Goal: Task Accomplishment & Management: Complete application form

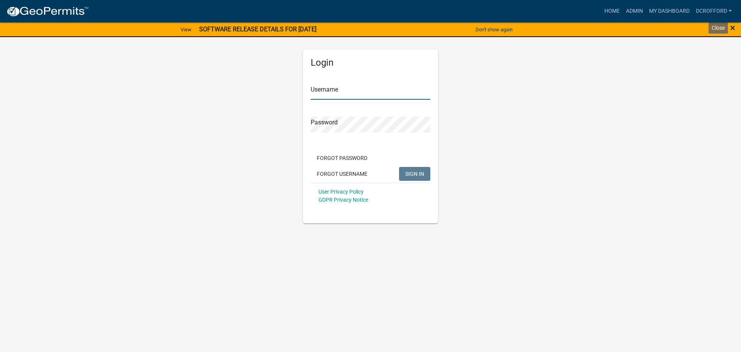
type input "dcrofford"
click at [733, 30] on span "×" at bounding box center [733, 27] width 5 height 11
type input "dcrofford"
click at [606, 10] on link "Home" at bounding box center [613, 11] width 22 height 15
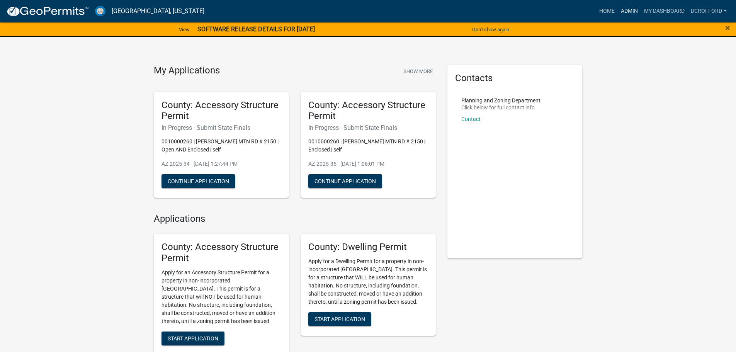
click at [628, 10] on link "Admin" at bounding box center [628, 11] width 23 height 15
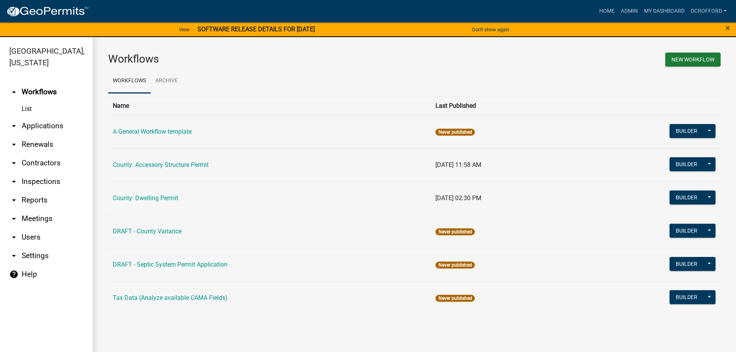
click at [62, 126] on link "arrow_drop_down Applications" at bounding box center [46, 126] width 93 height 19
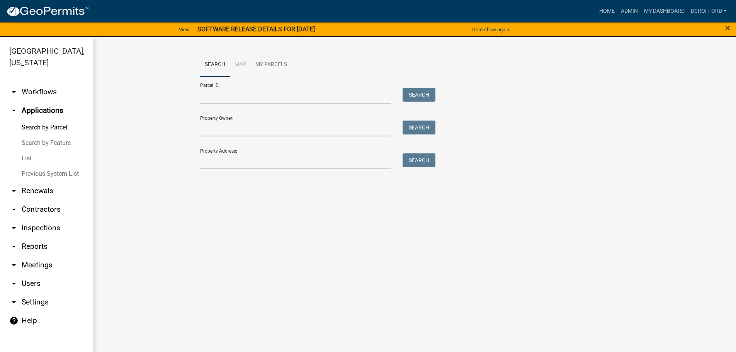
click at [31, 159] on link "List" at bounding box center [46, 158] width 93 height 15
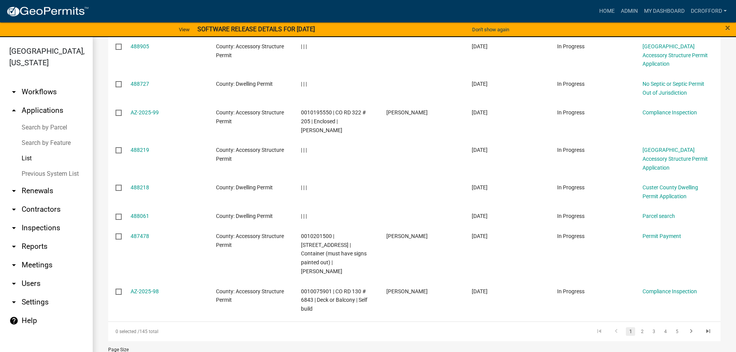
scroll to position [198, 0]
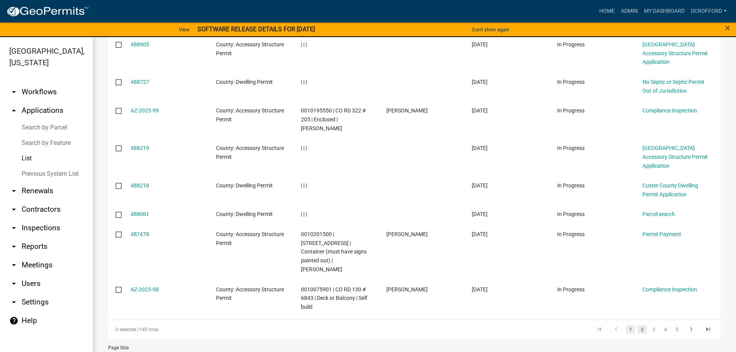
click at [638, 325] on link "2" at bounding box center [641, 329] width 9 height 8
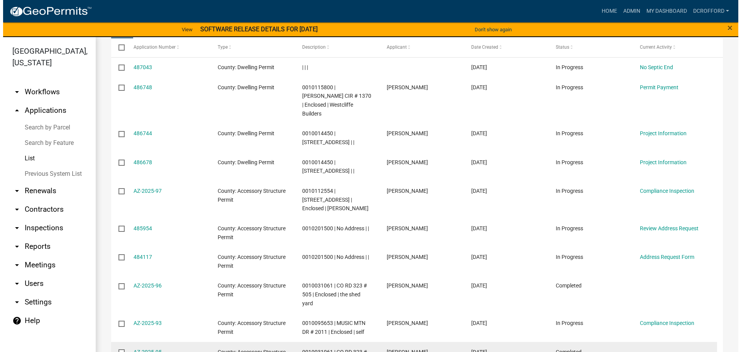
scroll to position [121, 0]
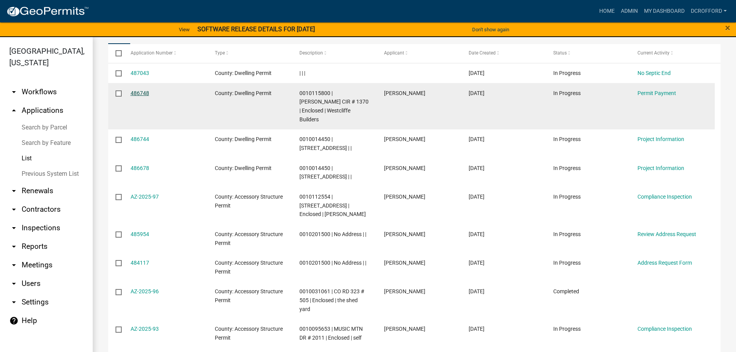
click at [147, 90] on link "486748" at bounding box center [140, 93] width 19 height 6
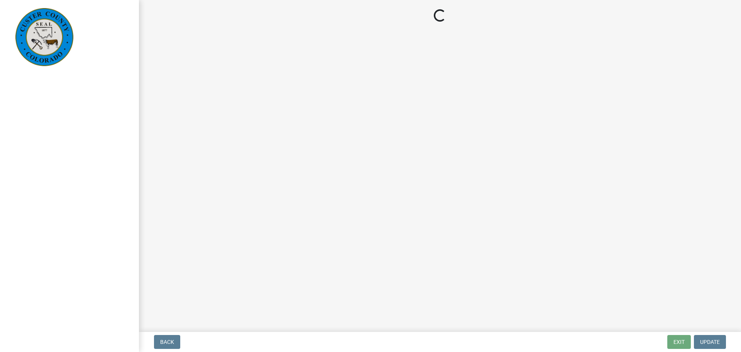
select select "3: 3"
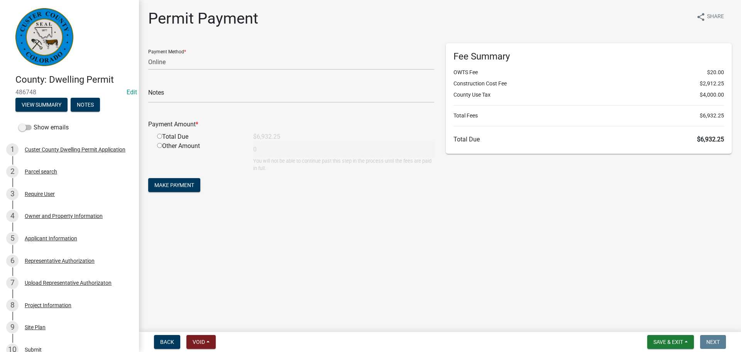
click at [433, 263] on main "Permit Payment share Share Payment Method * Credit Card POS Check Cash Online N…" at bounding box center [440, 164] width 602 height 329
click at [339, 292] on main "Permit Payment share Share Payment Method * Credit Card POS Check Cash Online N…" at bounding box center [440, 164] width 602 height 329
click at [549, 278] on main "Permit Payment share Share Payment Method * Credit Card POS Check Cash Online N…" at bounding box center [440, 164] width 602 height 329
click at [481, 266] on main "Permit Payment share Share Payment Method * Credit Card POS Check Cash Online N…" at bounding box center [440, 164] width 602 height 329
click at [456, 268] on main "Permit Payment share Share Payment Method * Credit Card POS Check Cash Online N…" at bounding box center [440, 164] width 602 height 329
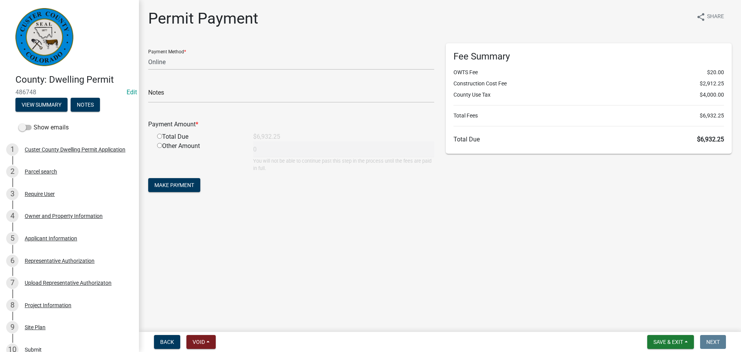
click at [450, 244] on main "Permit Payment share Share Payment Method * Credit Card POS Check Cash Online N…" at bounding box center [440, 164] width 602 height 329
click at [461, 283] on main "Permit Payment share Share Payment Method * Credit Card POS Check Cash Online N…" at bounding box center [440, 164] width 602 height 329
click at [435, 287] on main "Permit Payment share Share Payment Method * Credit Card POS Check Cash Online N…" at bounding box center [440, 164] width 602 height 329
click at [500, 235] on main "Permit Payment share Share Payment Method * Credit Card POS Check Cash Online N…" at bounding box center [440, 164] width 602 height 329
click at [451, 246] on main "Permit Payment share Share Payment Method * Credit Card POS Check Cash Online N…" at bounding box center [440, 164] width 602 height 329
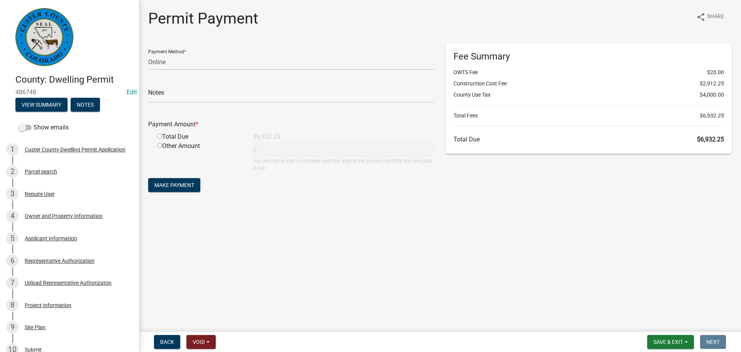
click at [407, 262] on main "Permit Payment share Share Payment Method * Credit Card POS Check Cash Online N…" at bounding box center [440, 164] width 602 height 329
click at [700, 14] on icon "share" at bounding box center [701, 16] width 9 height 9
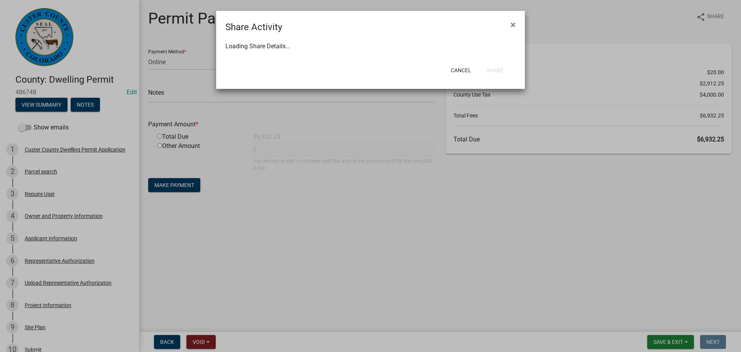
select select "1"
select select "0"
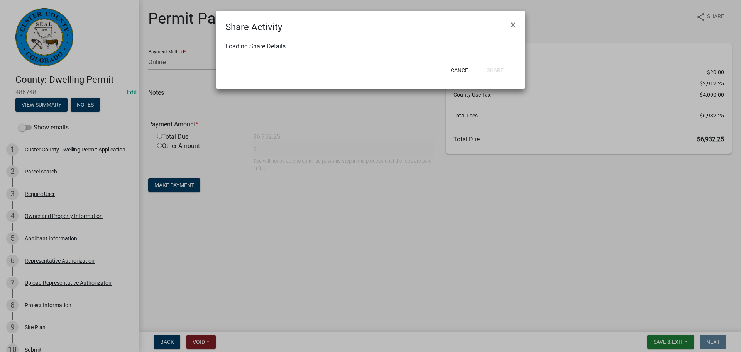
select select "0"
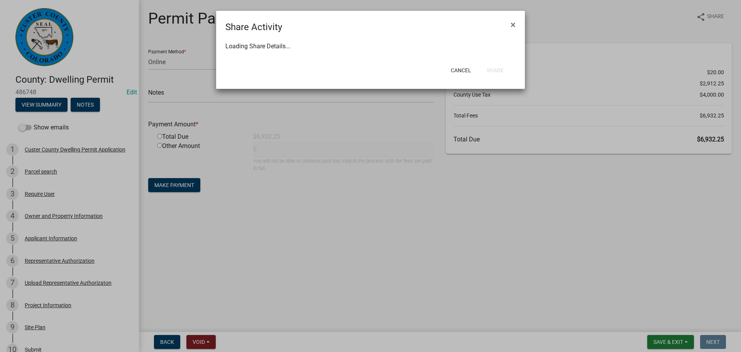
select select "0"
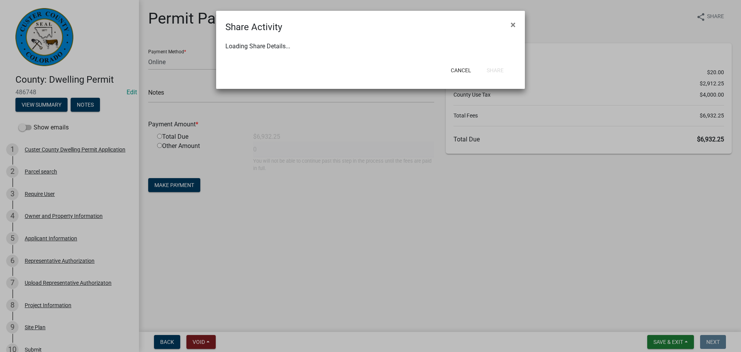
select select "0"
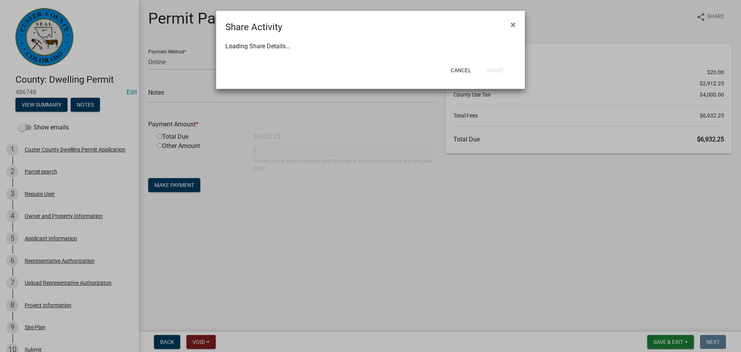
select select "0"
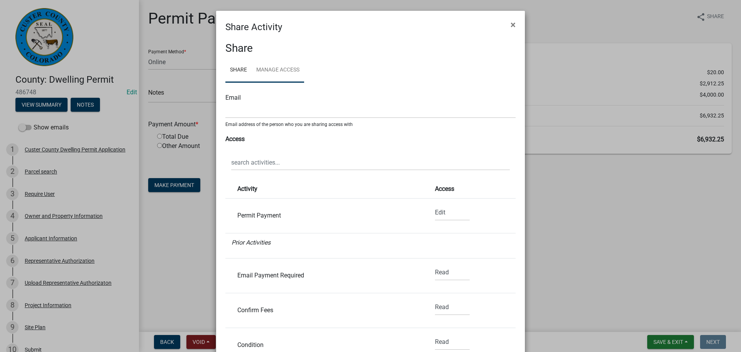
click at [281, 71] on link "Manage Access" at bounding box center [278, 70] width 53 height 25
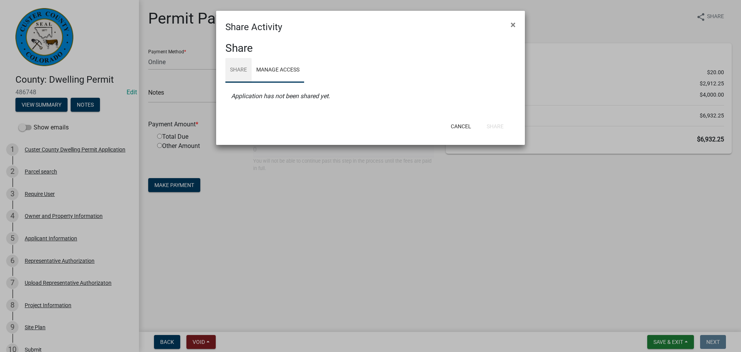
click at [236, 68] on link "Share" at bounding box center [238, 70] width 26 height 25
select select "1"
select select "0"
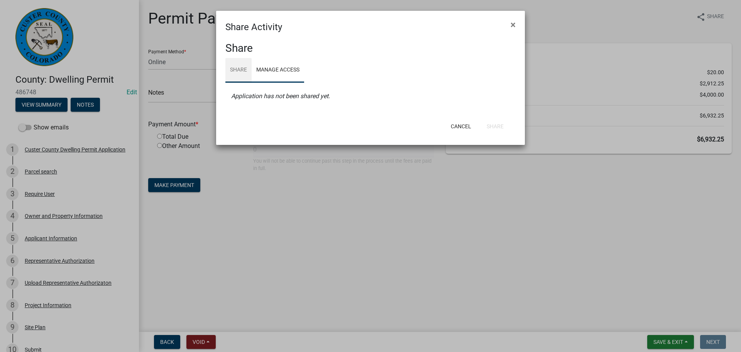
select select "0"
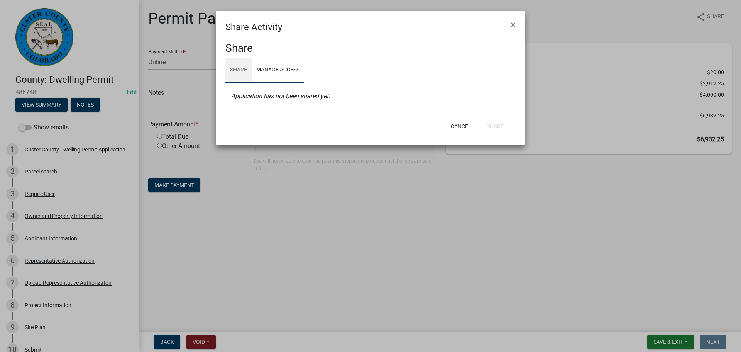
select select "0"
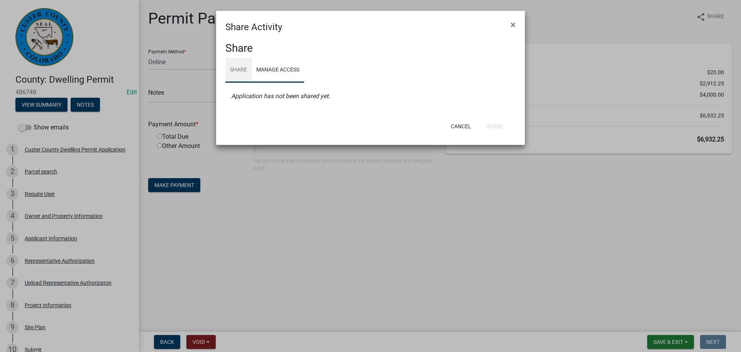
select select "0"
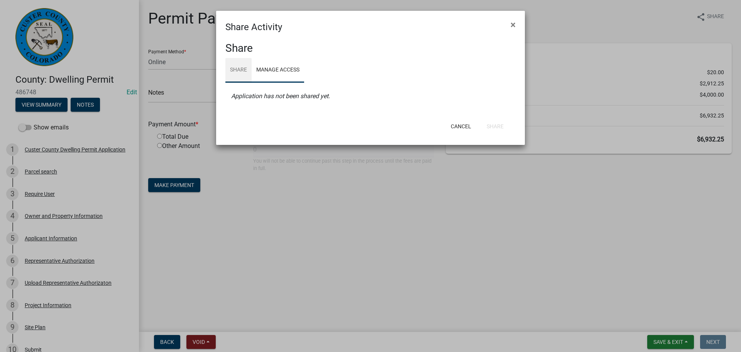
select select "0"
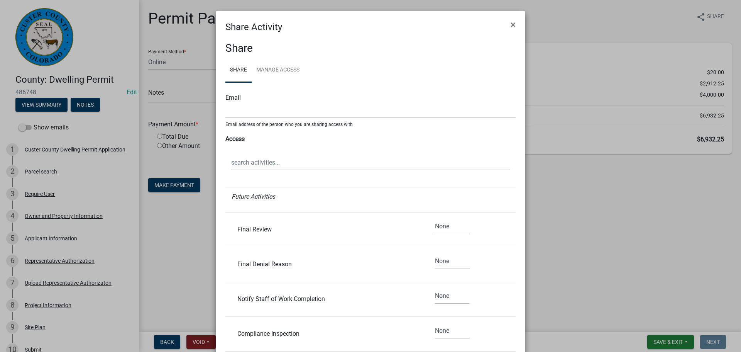
scroll to position [1407, 0]
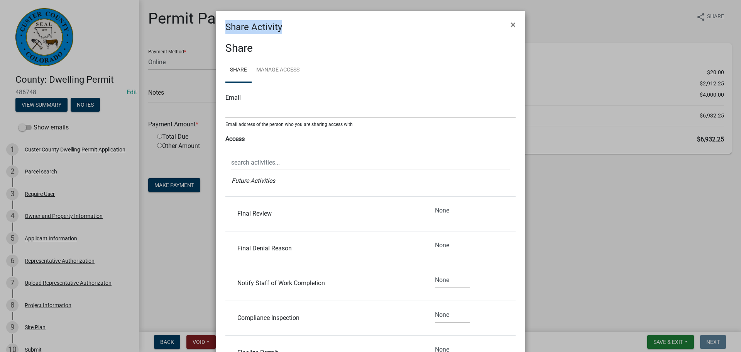
drag, startPoint x: 378, startPoint y: 17, endPoint x: 415, endPoint y: -25, distance: 56.6
click at [415, 0] on html "Internet Explorer does NOT work with GeoPermits. Get a new browser for more sec…" at bounding box center [370, 176] width 741 height 352
click at [514, 22] on button "×" at bounding box center [513, 25] width 17 height 22
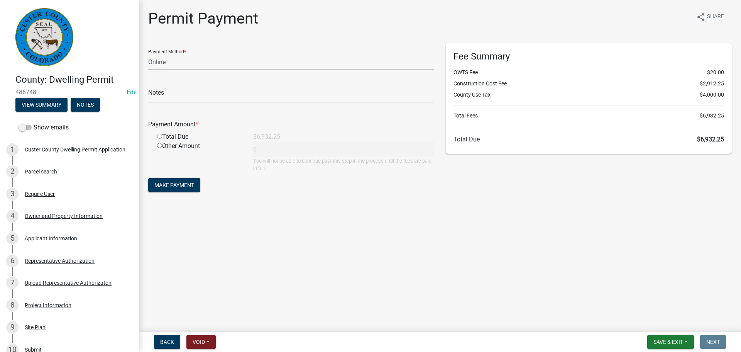
click at [549, 198] on div "Fee Summary OWTS Fee $20.00 Construction Cost Fee $2,912.25 County Use Tax $4,0…" at bounding box center [589, 122] width 298 height 158
click at [481, 266] on main "Permit Payment share Share Payment Method * Credit Card POS Check Cash Online N…" at bounding box center [440, 164] width 602 height 329
click at [703, 20] on icon "share" at bounding box center [701, 16] width 9 height 9
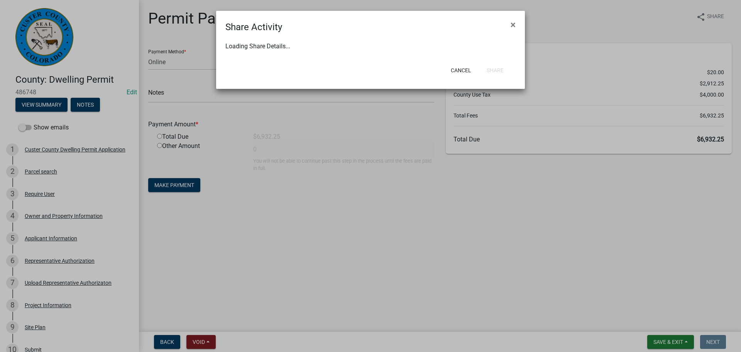
select select "1"
select select "0"
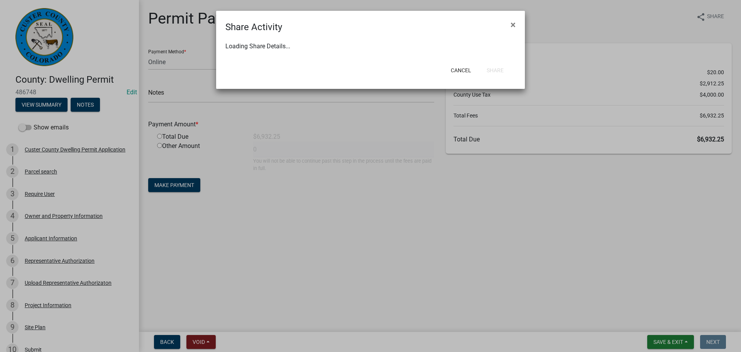
select select "0"
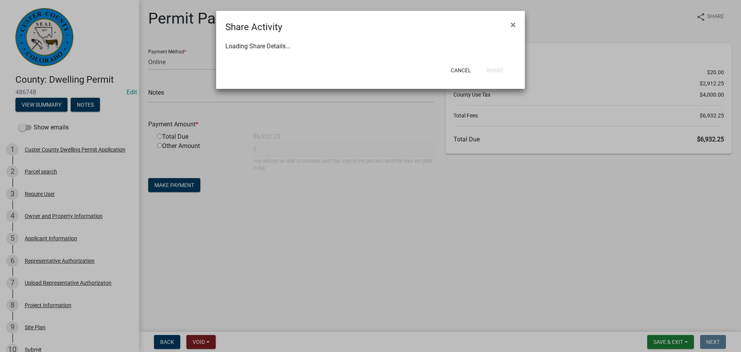
select select "0"
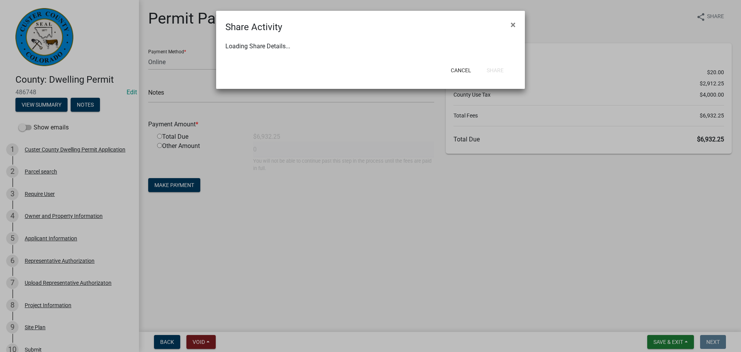
select select "0"
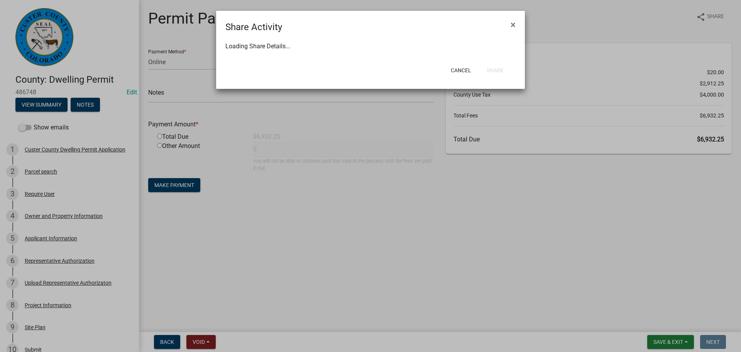
select select "0"
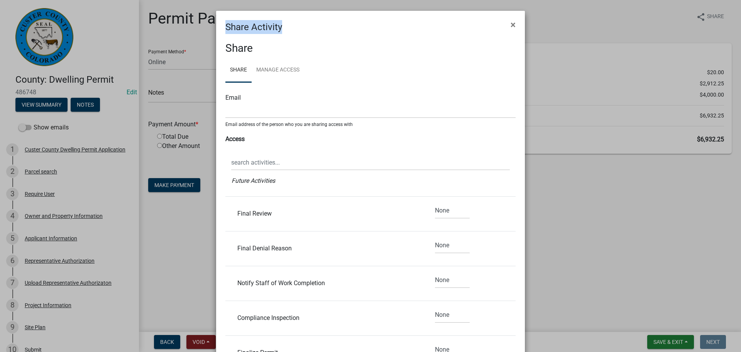
drag, startPoint x: 329, startPoint y: 18, endPoint x: 380, endPoint y: -18, distance: 62.7
click at [380, 0] on html "Internet Explorer does NOT work with GeoPermits. Get a new browser for more sec…" at bounding box center [370, 176] width 741 height 352
click at [548, 18] on ngb-modal-window "Share Activity × Share Share Manage Access Email Email address of the person wh…" at bounding box center [370, 176] width 741 height 352
click at [513, 27] on button "×" at bounding box center [513, 25] width 17 height 22
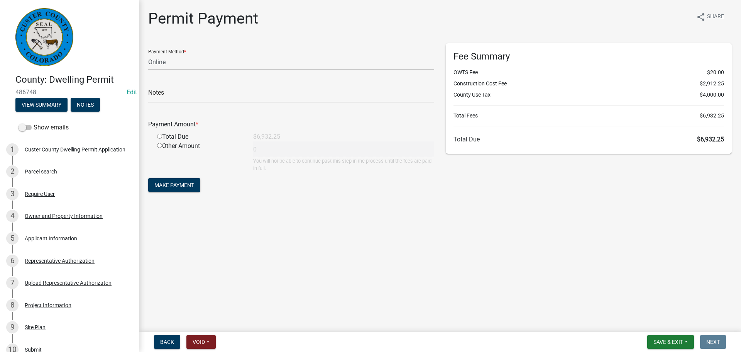
click at [513, 27] on div "Permit Payment share Share" at bounding box center [440, 21] width 584 height 25
click at [477, 242] on main "Permit Payment share Share Payment Method * Credit Card POS Check Cash Online N…" at bounding box center [440, 164] width 602 height 329
click at [403, 251] on main "Permit Payment share Share Payment Method * Credit Card POS Check Cash Online N…" at bounding box center [440, 164] width 602 height 329
click at [173, 61] on select "Credit Card POS Check Cash Online" at bounding box center [291, 62] width 286 height 16
click at [148, 54] on select "Credit Card POS Check Cash Online" at bounding box center [291, 62] width 286 height 16
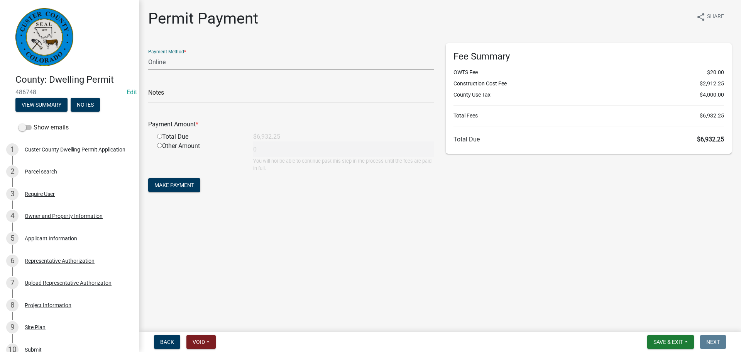
click at [160, 136] on input "radio" at bounding box center [159, 136] width 5 height 5
radio input "true"
type input "6932.25"
click at [352, 230] on main "Permit Payment share Share Payment Method * Credit Card POS Check Cash Online N…" at bounding box center [440, 164] width 602 height 329
click at [170, 190] on button "Make Payment" at bounding box center [174, 185] width 52 height 14
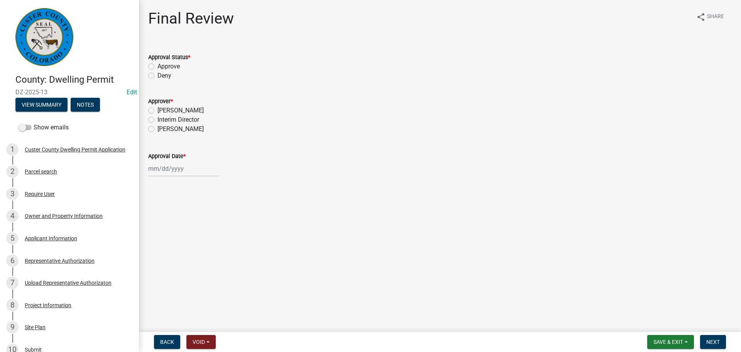
click at [158, 69] on label "Approve" at bounding box center [169, 66] width 22 height 9
click at [158, 67] on input "Approve" at bounding box center [160, 64] width 5 height 5
radio input "true"
click at [158, 129] on label "Sheyenne Shy" at bounding box center [181, 128] width 46 height 9
click at [158, 129] on input "Sheyenne Shy" at bounding box center [160, 126] width 5 height 5
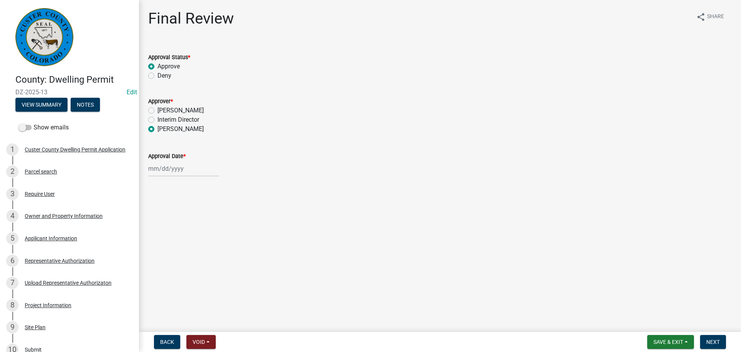
radio input "true"
click at [188, 173] on div at bounding box center [183, 169] width 71 height 16
select select "10"
select select "2025"
click at [196, 170] on input "Approval Date *" at bounding box center [183, 169] width 71 height 16
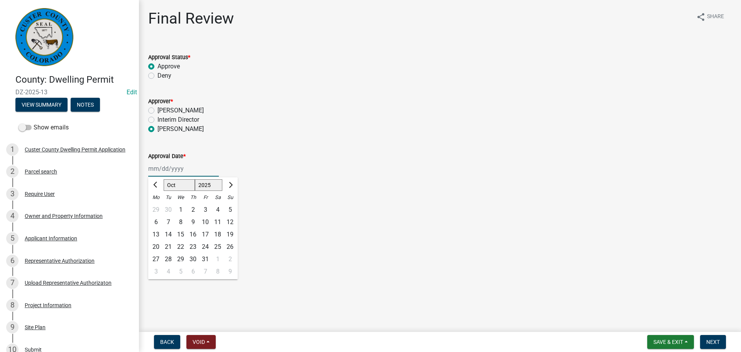
click at [176, 169] on input "Approval Date *" at bounding box center [183, 169] width 71 height 16
click at [180, 168] on input "Approval Date *" at bounding box center [183, 169] width 71 height 16
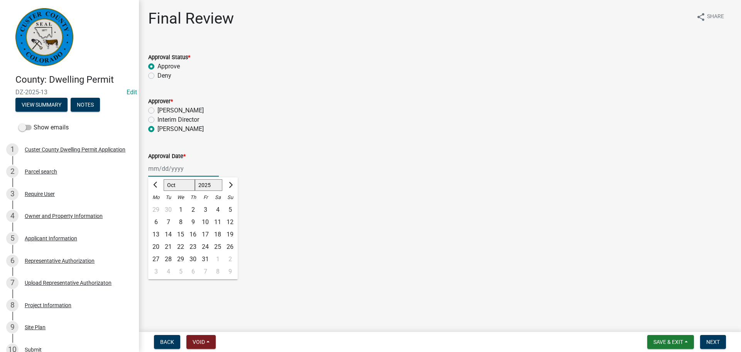
click at [180, 168] on input "Approval Date *" at bounding box center [183, 169] width 71 height 16
click at [173, 168] on input "Approval Date *" at bounding box center [183, 169] width 71 height 16
click at [171, 168] on input "Approval Date *" at bounding box center [183, 169] width 71 height 16
click at [168, 222] on div "7" at bounding box center [168, 222] width 12 height 12
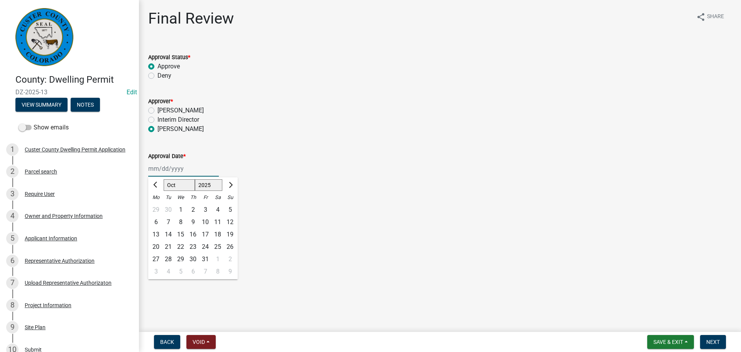
type input "[DATE]"
click at [271, 137] on wm-data-entity-input "Approver * Delenna M Crofford Interim Director Sheyenne Shy" at bounding box center [440, 113] width 584 height 53
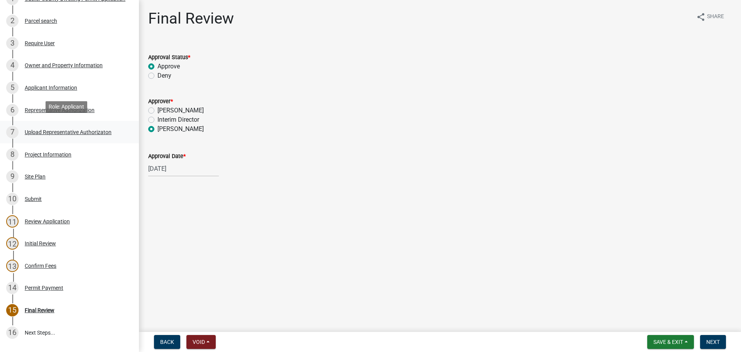
scroll to position [154, 0]
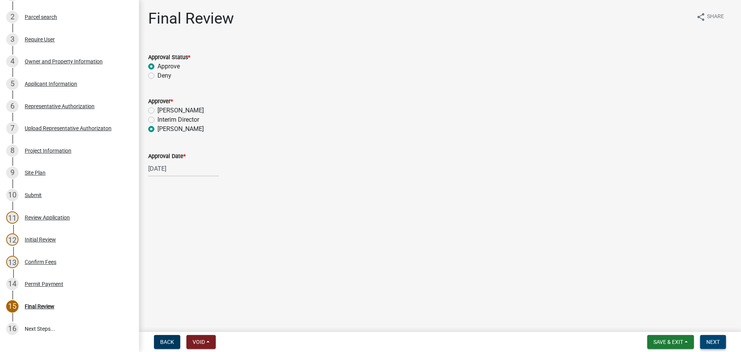
click at [716, 343] on span "Next" at bounding box center [714, 342] width 14 height 6
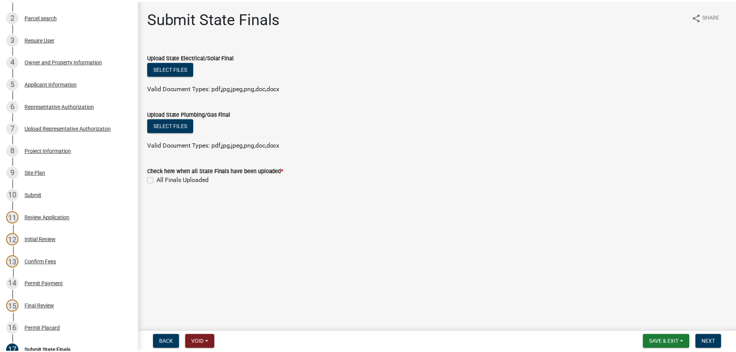
scroll to position [221, 0]
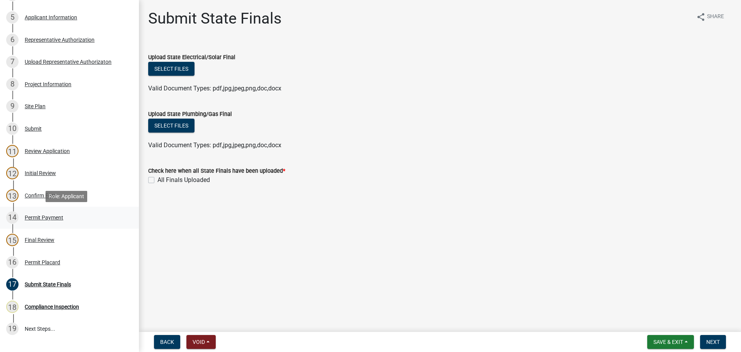
click at [36, 218] on div "Permit Payment" at bounding box center [44, 217] width 39 height 5
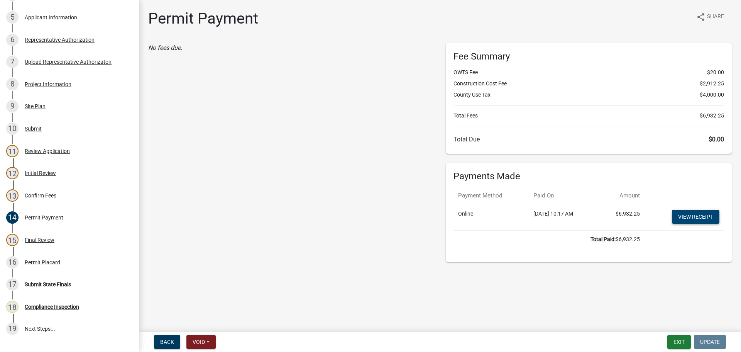
click at [685, 218] on link "View receipt" at bounding box center [695, 217] width 47 height 14
click at [670, 340] on button "Exit" at bounding box center [680, 342] width 24 height 14
